Goal: Task Accomplishment & Management: Use online tool/utility

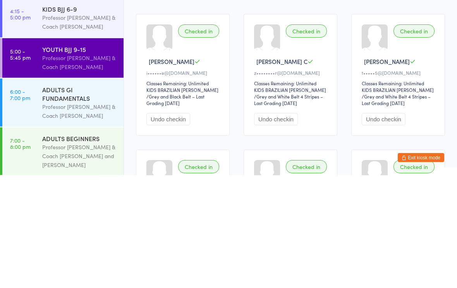
click at [70, 198] on div "ADULTS GI FUNDAMENTALS" at bounding box center [79, 206] width 75 height 17
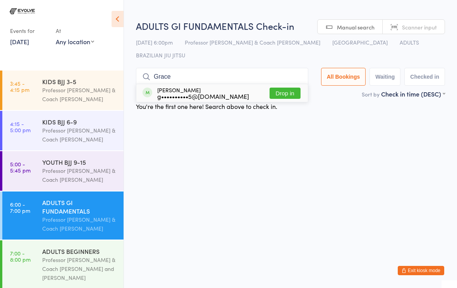
type input "Grace"
click at [279, 88] on button "Drop in" at bounding box center [285, 93] width 31 height 11
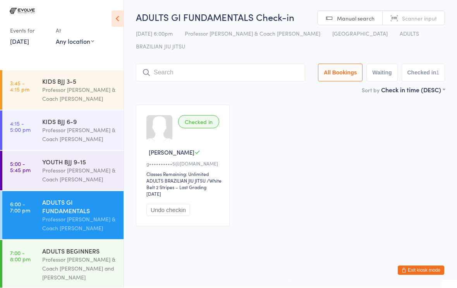
click at [174, 64] on input "search" at bounding box center [220, 73] width 169 height 18
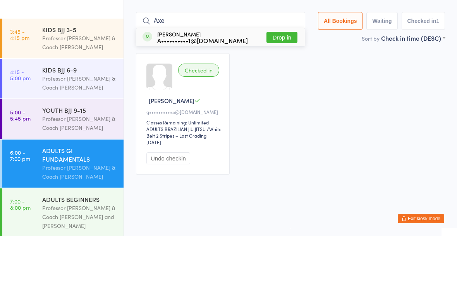
type input "Axe"
click at [280, 84] on button "Drop in" at bounding box center [281, 89] width 31 height 11
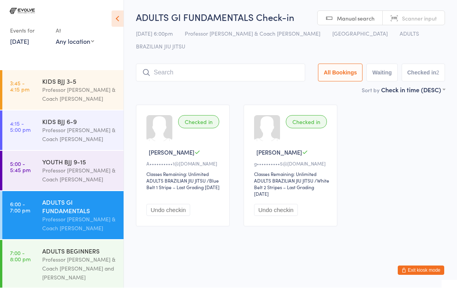
click at [76, 222] on div "Professor [PERSON_NAME] & Coach [PERSON_NAME]" at bounding box center [79, 224] width 75 height 18
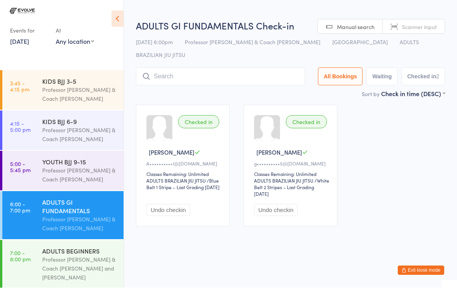
click at [206, 68] on input "search" at bounding box center [220, 77] width 169 height 18
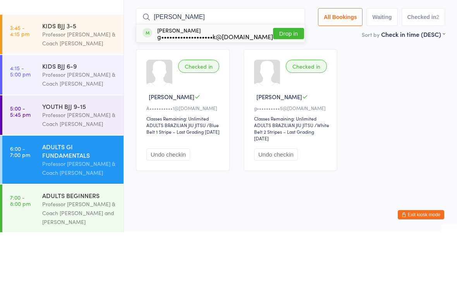
type input "[PERSON_NAME]"
click at [278, 84] on button "Drop in" at bounding box center [288, 89] width 31 height 11
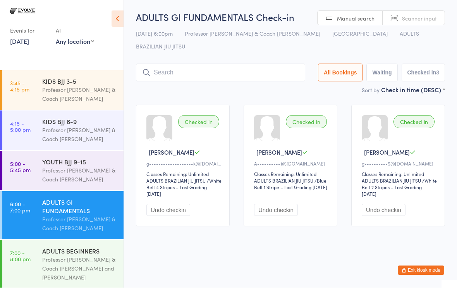
click at [197, 65] on input "search" at bounding box center [220, 73] width 169 height 18
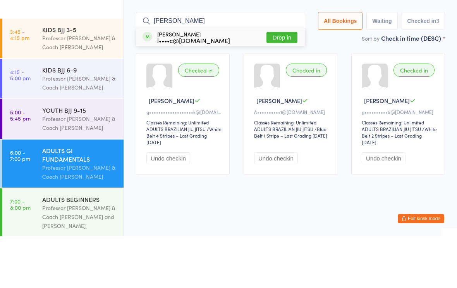
type input "[PERSON_NAME]"
click at [266, 84] on button "Drop in" at bounding box center [281, 89] width 31 height 11
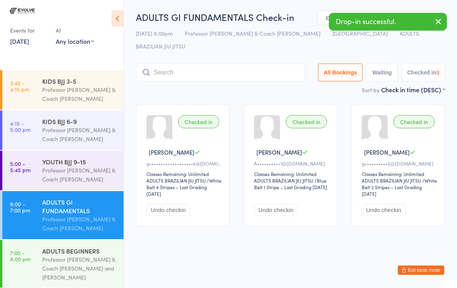
scroll to position [0, 0]
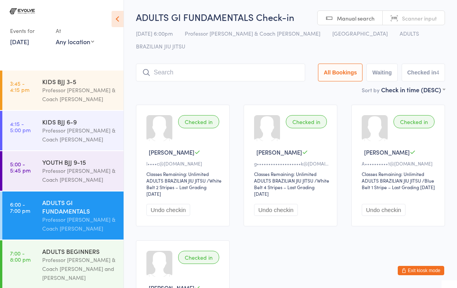
click at [227, 64] on input "search" at bounding box center [220, 73] width 169 height 18
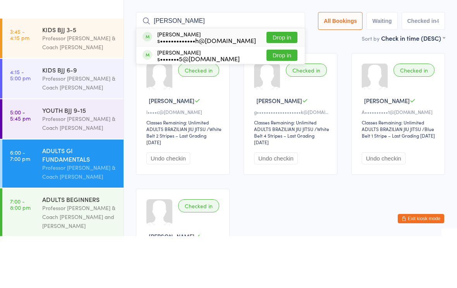
type input "[PERSON_NAME]"
click at [280, 84] on button "Drop in" at bounding box center [281, 89] width 31 height 11
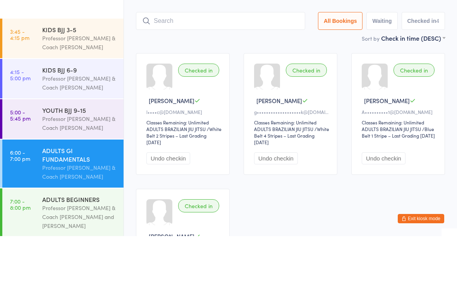
scroll to position [52, 0]
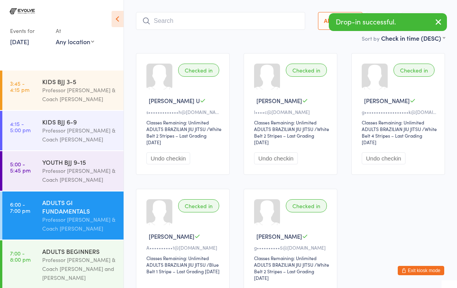
click at [229, 12] on input "search" at bounding box center [220, 21] width 169 height 18
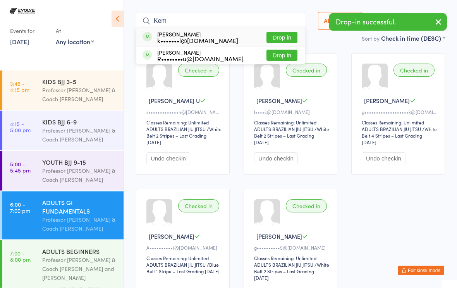
type input "Kem"
click at [279, 32] on button "Drop in" at bounding box center [281, 37] width 31 height 11
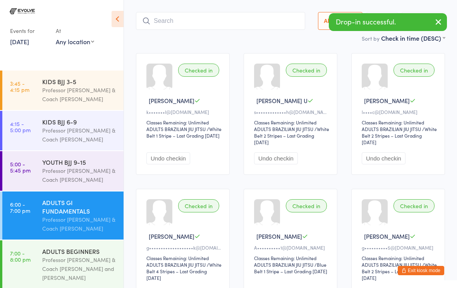
click at [163, 14] on input "search" at bounding box center [220, 21] width 169 height 18
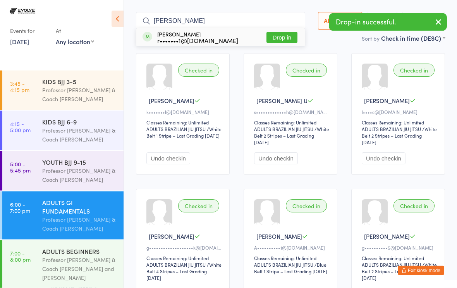
type input "[PERSON_NAME]"
click at [270, 32] on button "Drop in" at bounding box center [281, 37] width 31 height 11
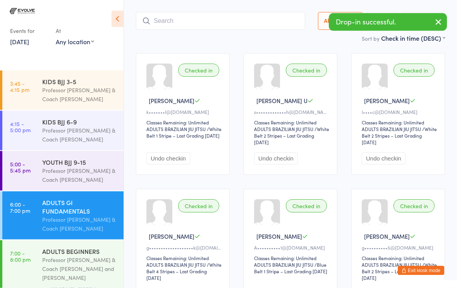
scroll to position [52, 0]
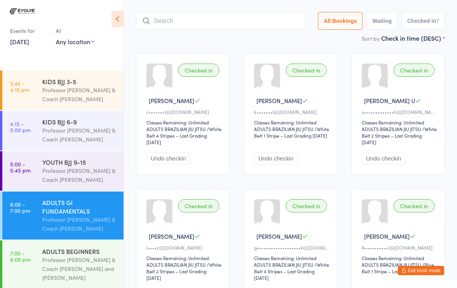
click at [225, 12] on input "search" at bounding box center [220, 21] width 169 height 18
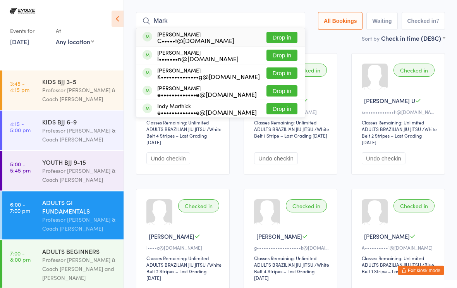
type input "Mark"
click at [283, 50] on button "Drop in" at bounding box center [281, 55] width 31 height 11
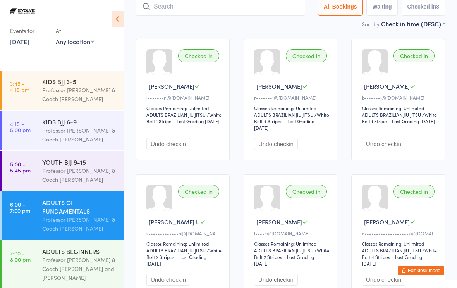
scroll to position [0, 0]
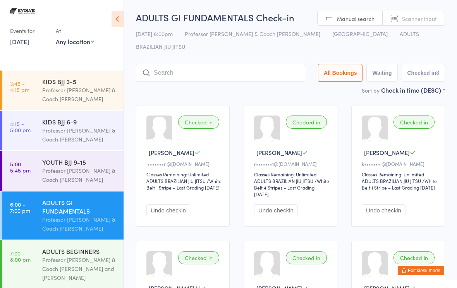
click at [167, 64] on input "search" at bounding box center [220, 73] width 169 height 18
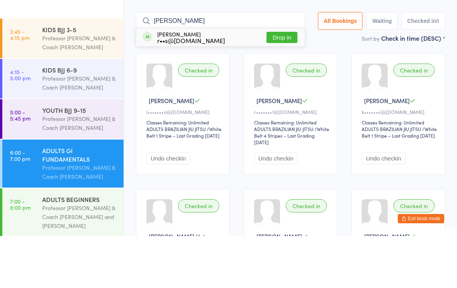
type input "[PERSON_NAME]"
click at [161, 83] on div "[PERSON_NAME] r••s@[DOMAIN_NAME]" at bounding box center [191, 89] width 68 height 12
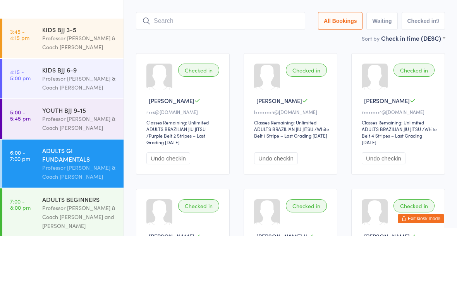
click at [166, 64] on input "search" at bounding box center [220, 73] width 169 height 18
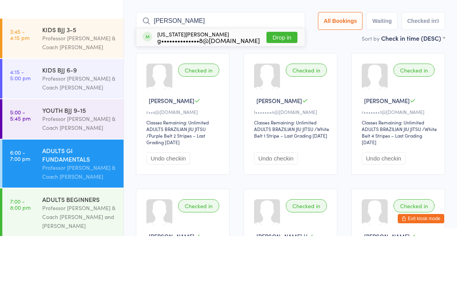
type input "[PERSON_NAME]"
click at [275, 84] on button "Drop in" at bounding box center [281, 89] width 31 height 11
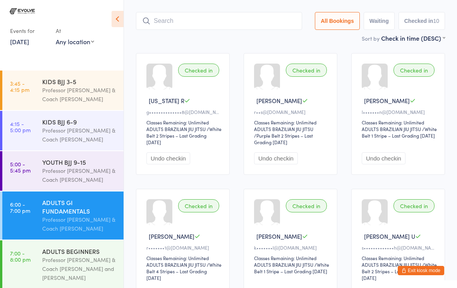
click at [182, 12] on input "search" at bounding box center [219, 21] width 166 height 18
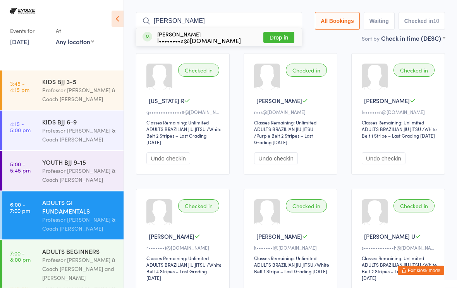
type input "[PERSON_NAME]"
click at [277, 32] on button "Drop in" at bounding box center [278, 37] width 31 height 11
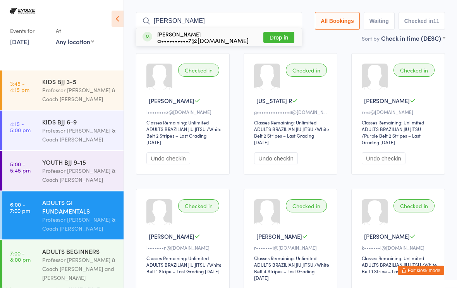
type input "[PERSON_NAME]"
click at [275, 32] on button "Drop in" at bounding box center [278, 37] width 31 height 11
